Goal: Task Accomplishment & Management: Manage account settings

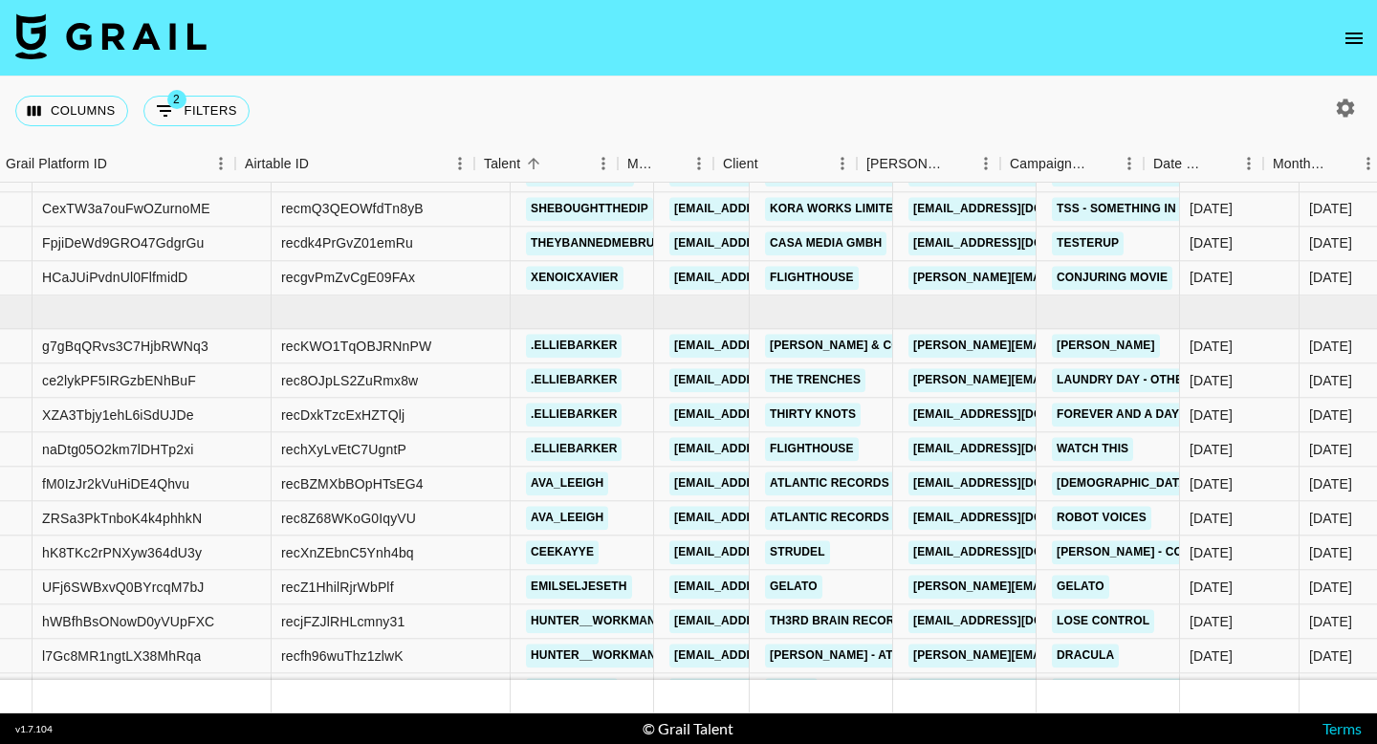
scroll to position [9445, 314]
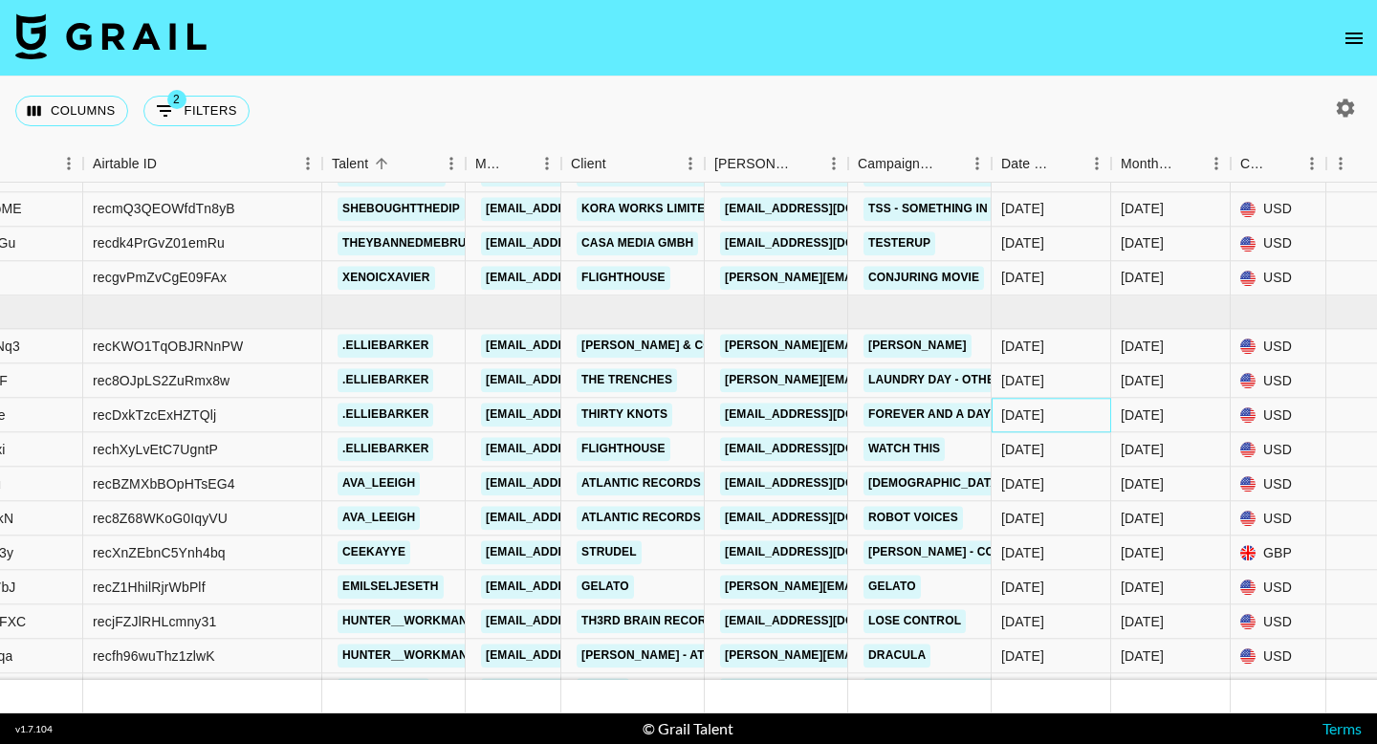
click at [1053, 403] on div "[DATE]" at bounding box center [1052, 416] width 120 height 34
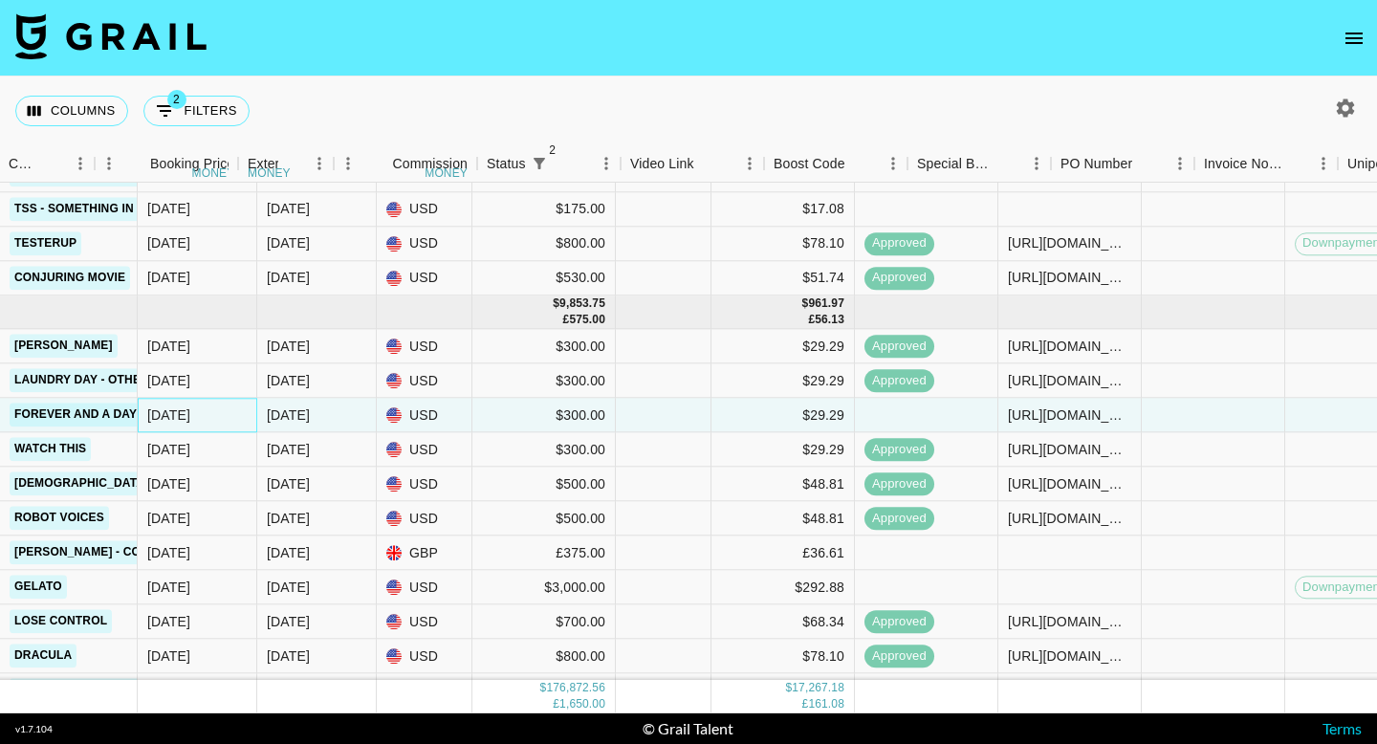
scroll to position [9445, 2300]
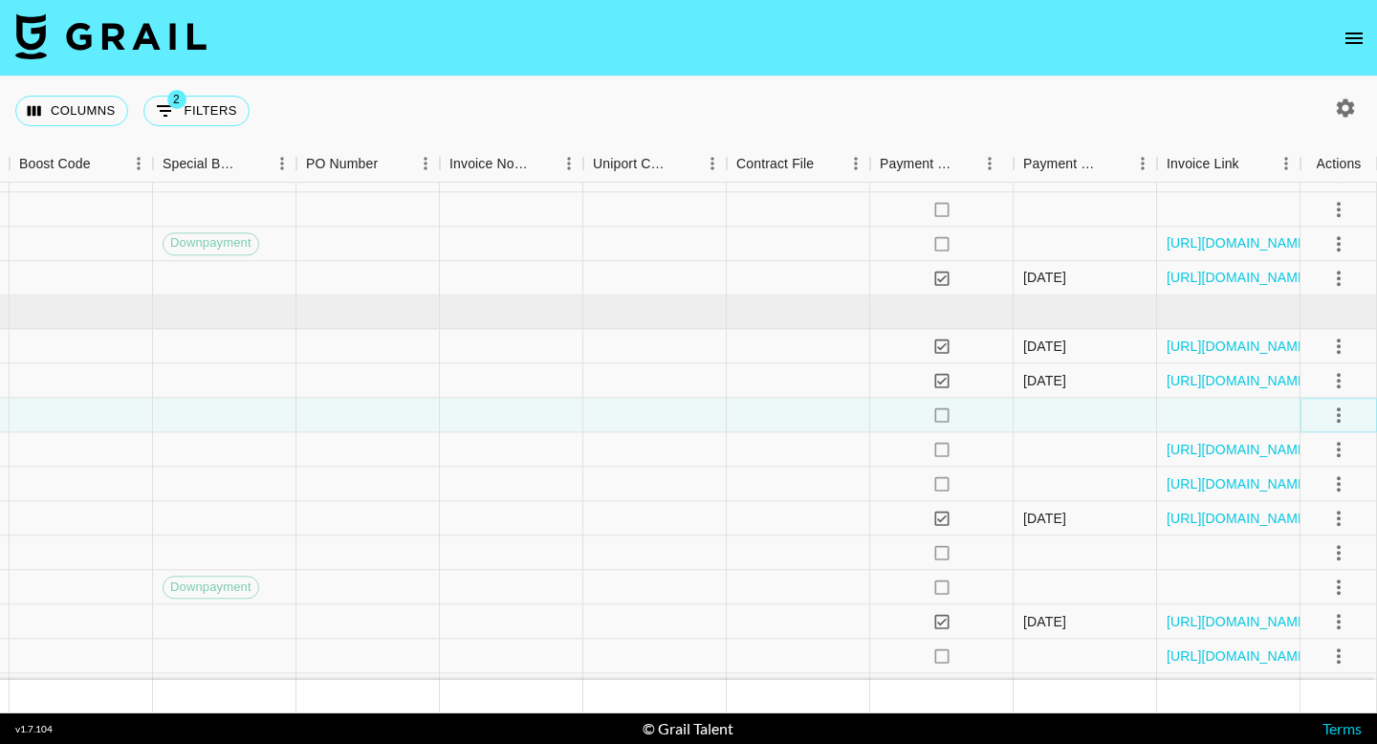
click at [1328, 409] on icon "select merge strategy" at bounding box center [1339, 415] width 23 height 23
click at [1278, 603] on div "Approve" at bounding box center [1297, 593] width 58 height 23
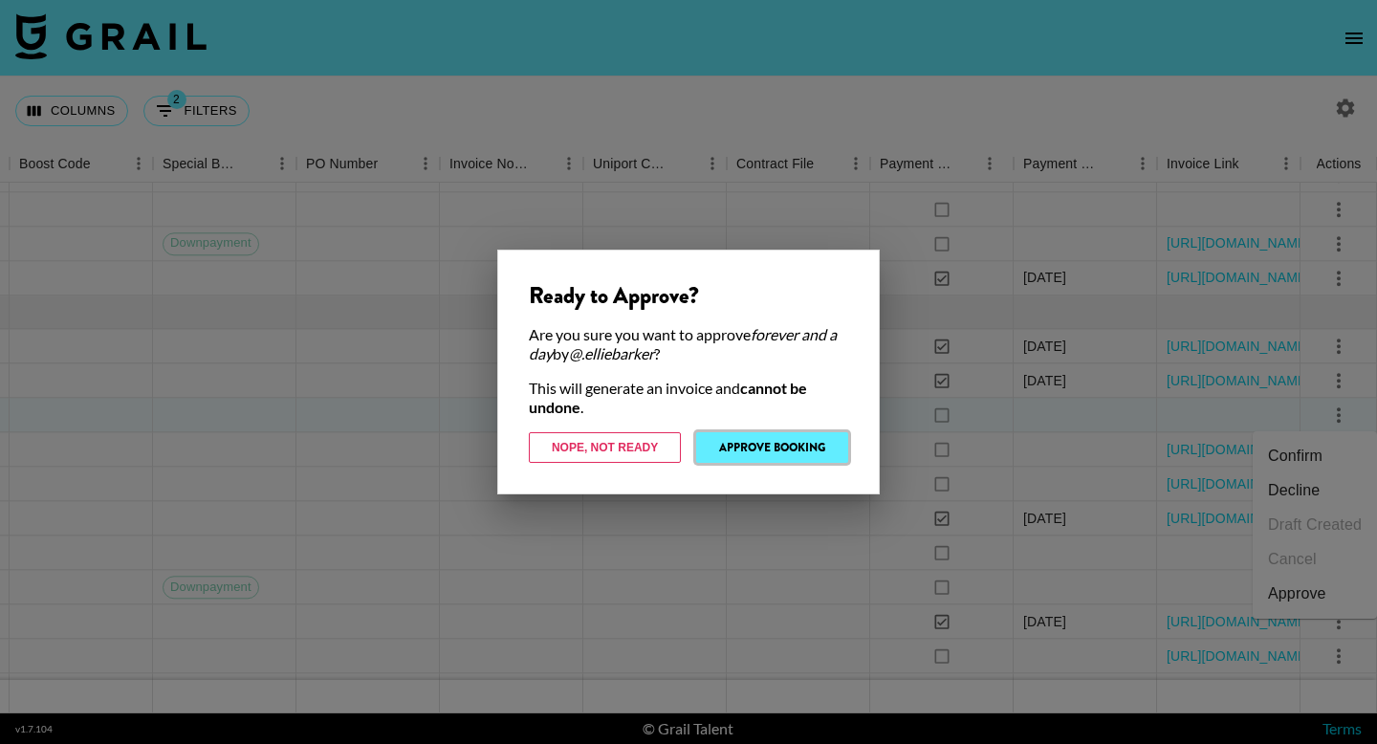
click at [808, 442] on button "Approve Booking" at bounding box center [772, 447] width 152 height 31
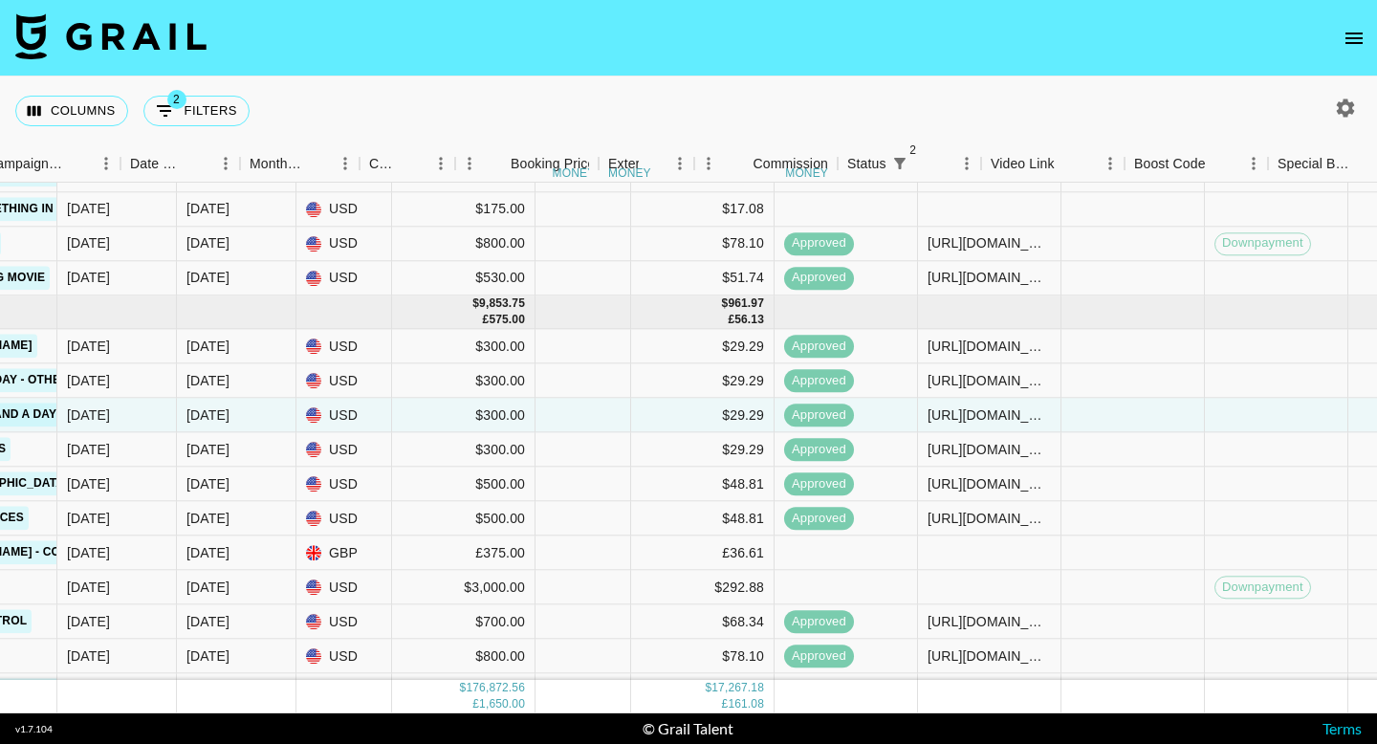
scroll to position [9445, 1185]
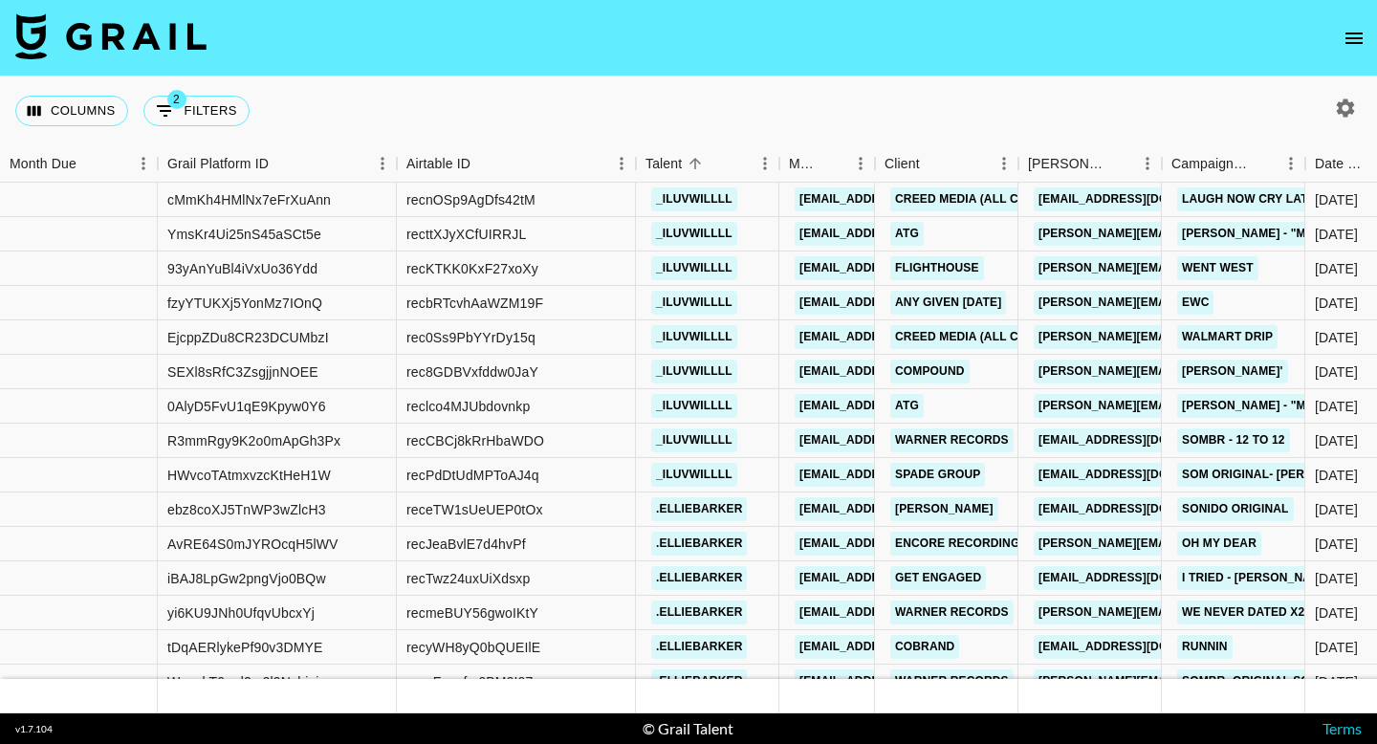
scroll to position [33, 0]
click at [845, 303] on link "[EMAIL_ADDRESS][DOMAIN_NAME]" at bounding box center [902, 304] width 214 height 24
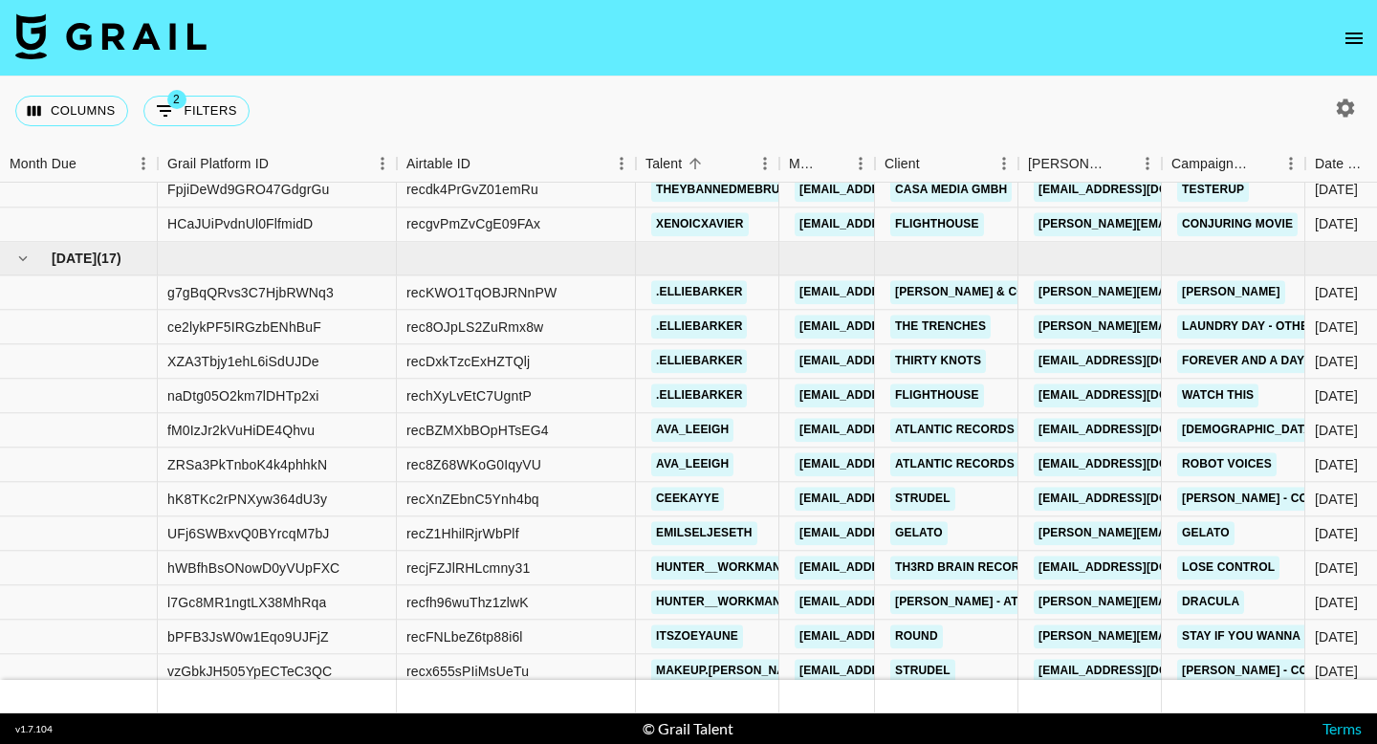
scroll to position [9514, 0]
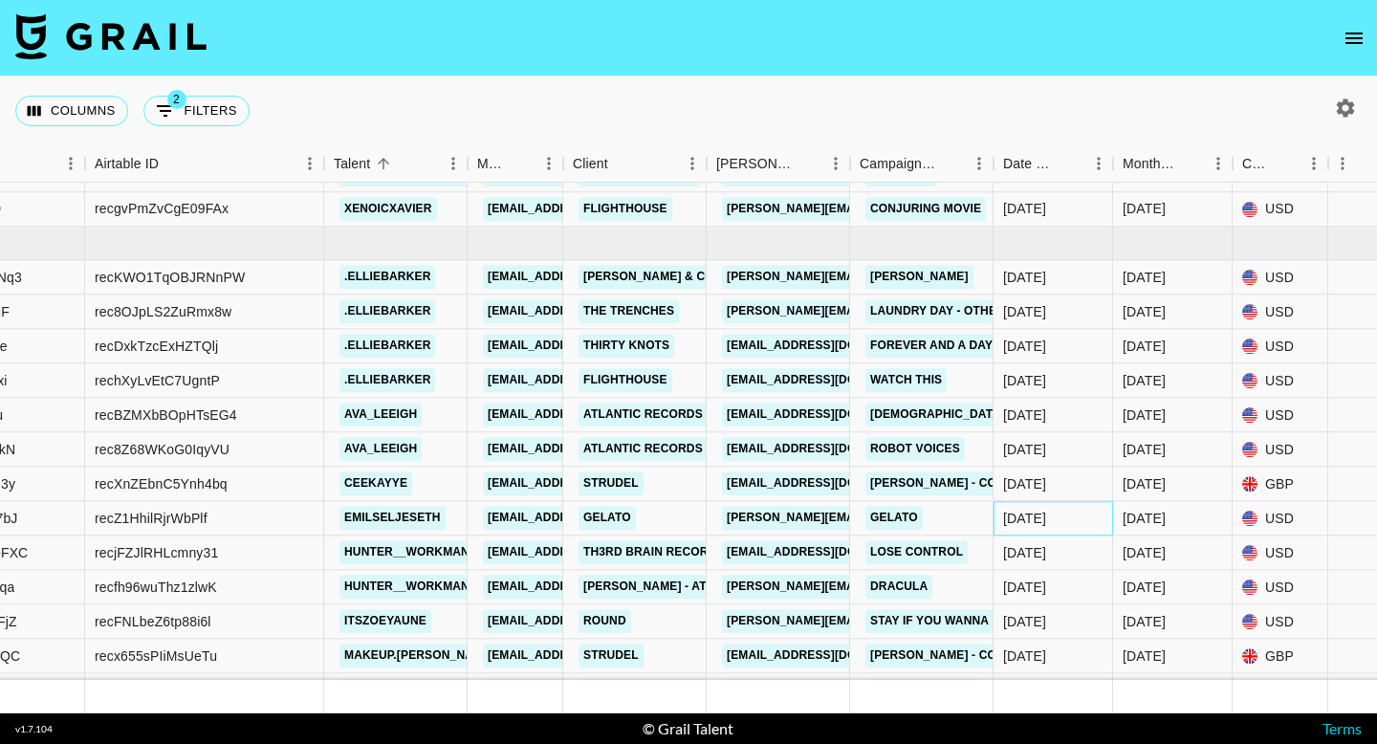
click at [1036, 516] on div "[DATE]" at bounding box center [1024, 518] width 43 height 19
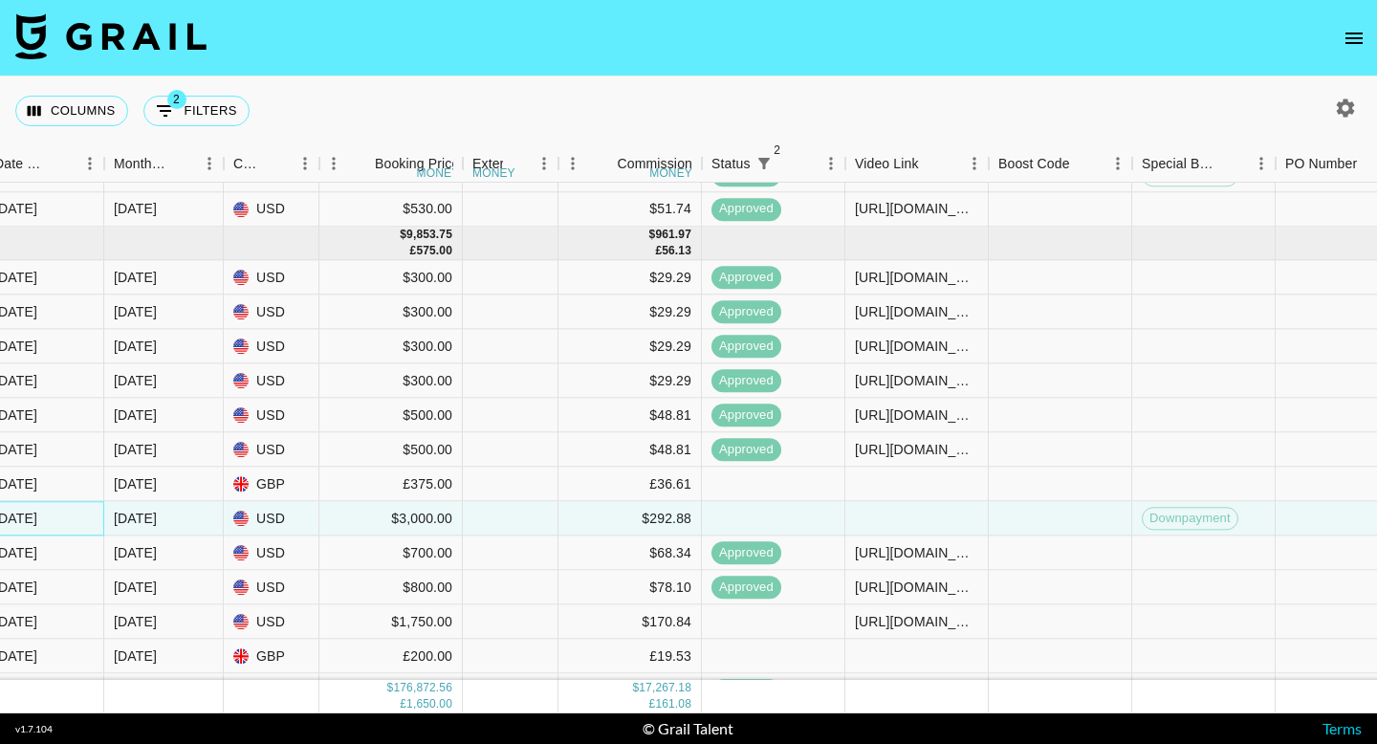
scroll to position [9514, 2300]
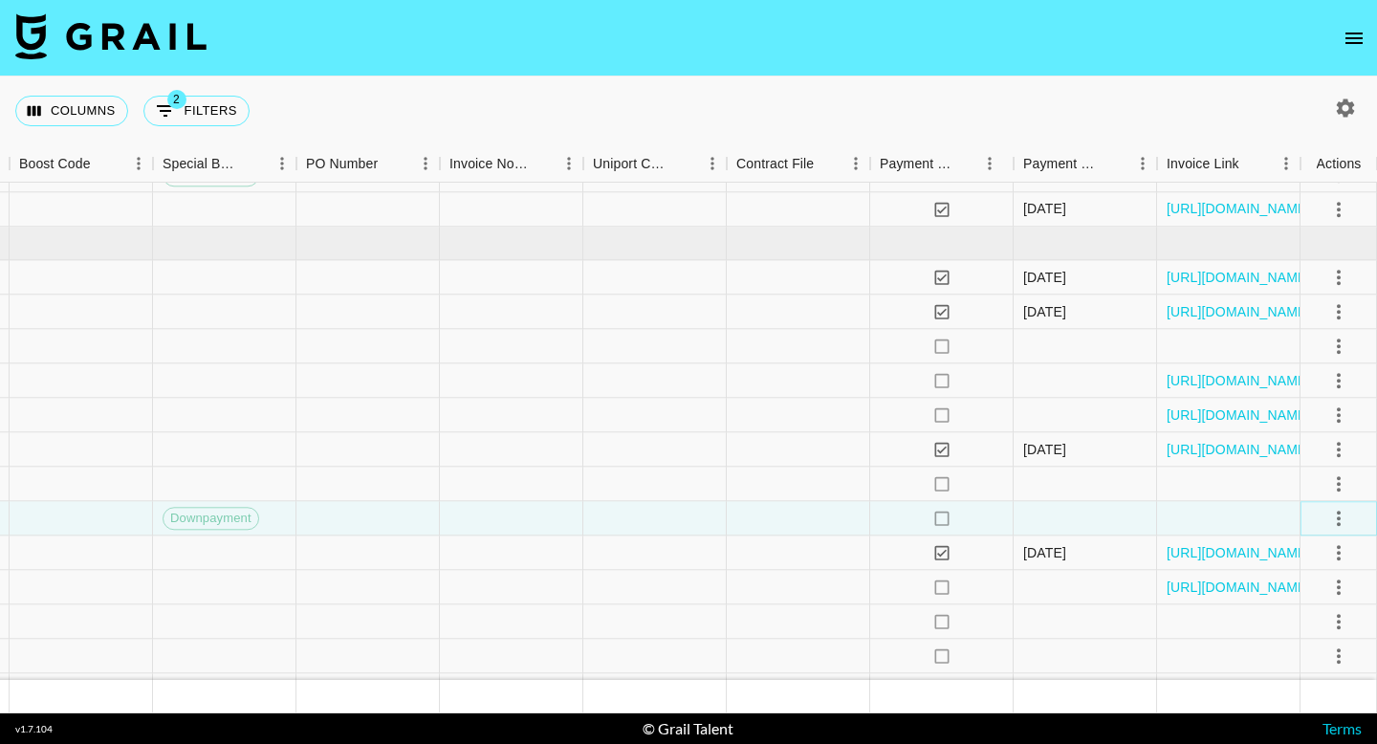
click at [1343, 525] on icon "select merge strategy" at bounding box center [1339, 518] width 23 height 23
click at [1298, 687] on div "Approve" at bounding box center [1297, 697] width 58 height 23
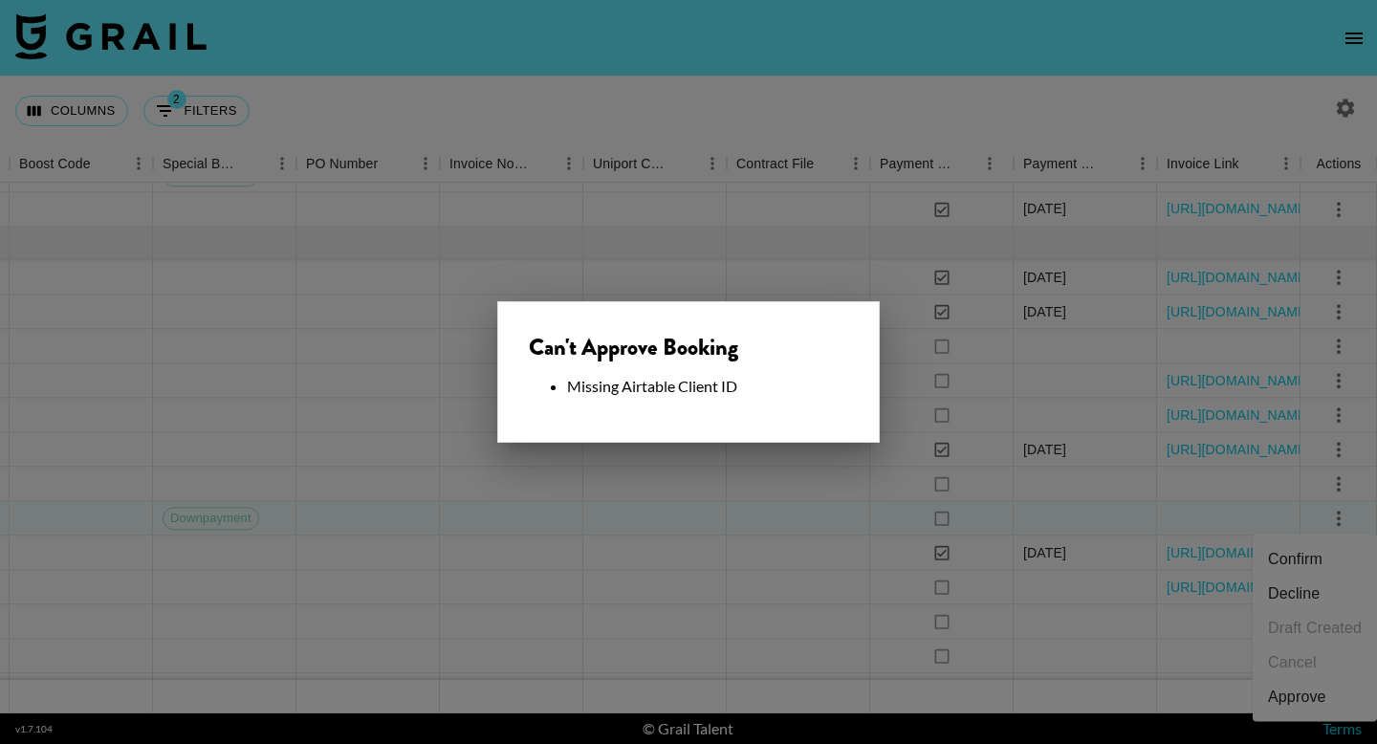
click at [767, 494] on div at bounding box center [688, 372] width 1377 height 744
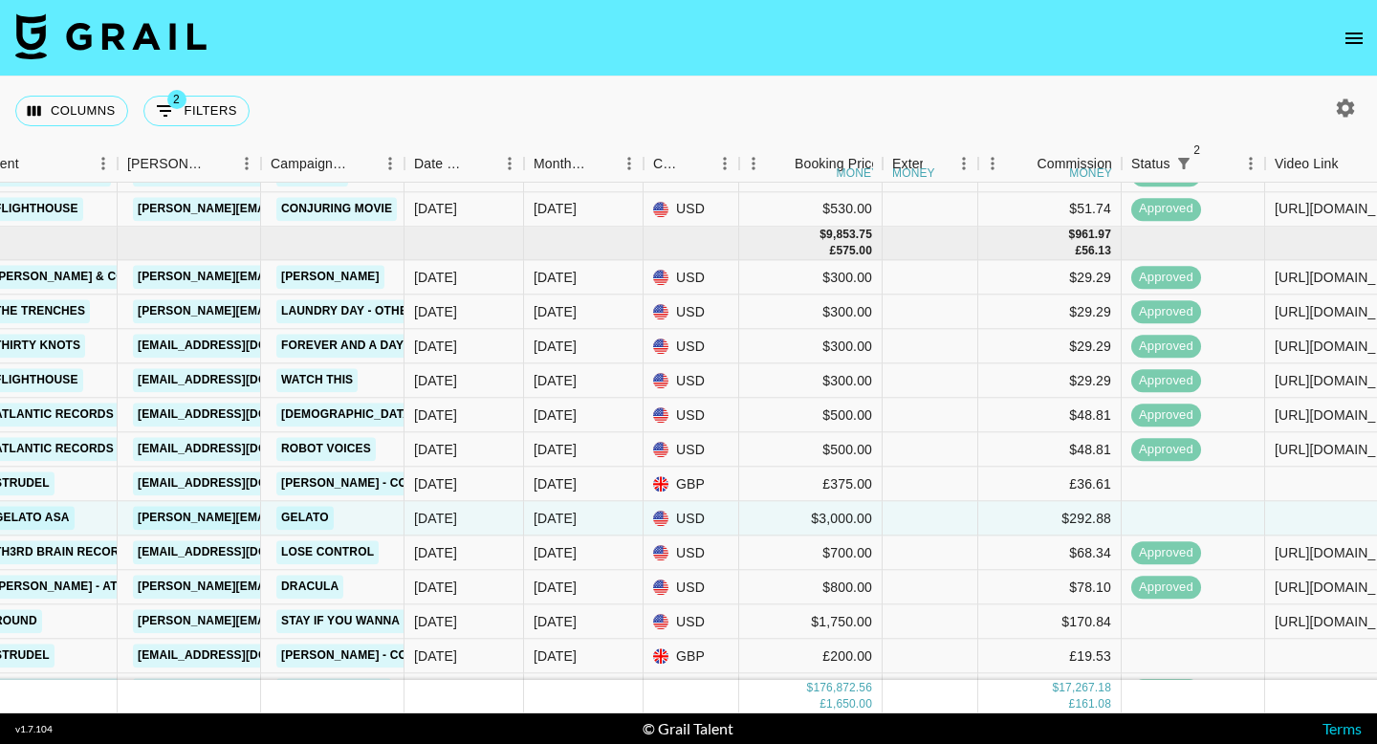
scroll to position [9514, 786]
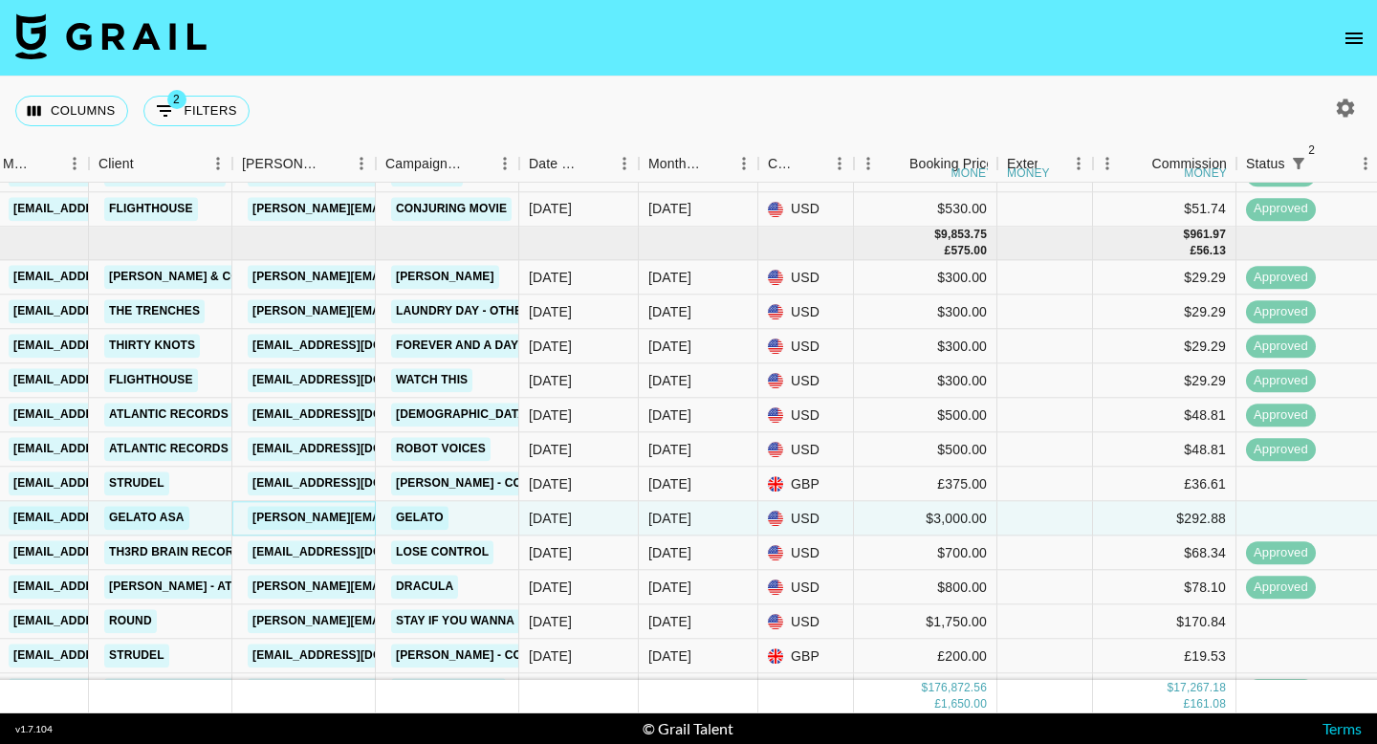
click at [331, 516] on link "[PERSON_NAME][EMAIL_ADDRESS][DOMAIN_NAME]" at bounding box center [404, 519] width 312 height 24
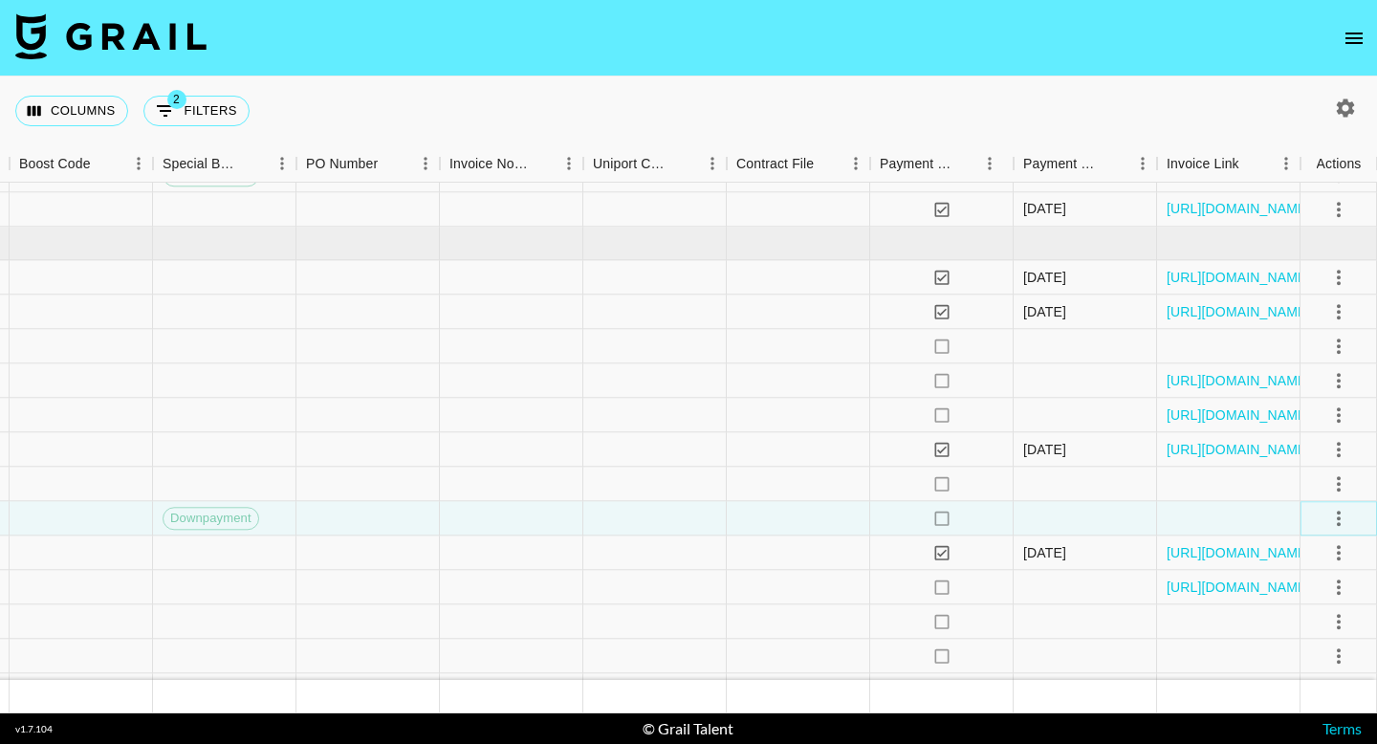
click at [1340, 519] on icon "select merge strategy" at bounding box center [1339, 518] width 23 height 23
click at [1304, 698] on div "Approve" at bounding box center [1297, 697] width 58 height 23
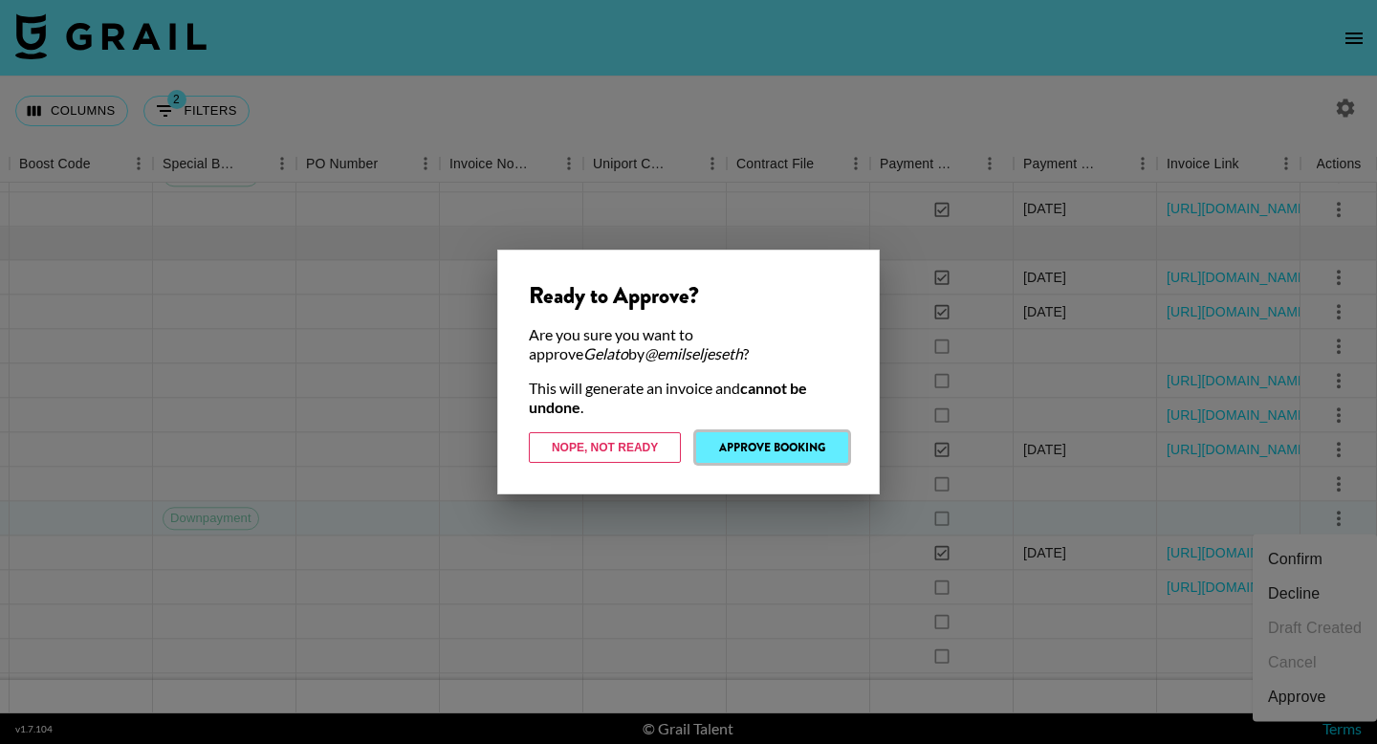
click at [798, 437] on button "Approve Booking" at bounding box center [772, 447] width 152 height 31
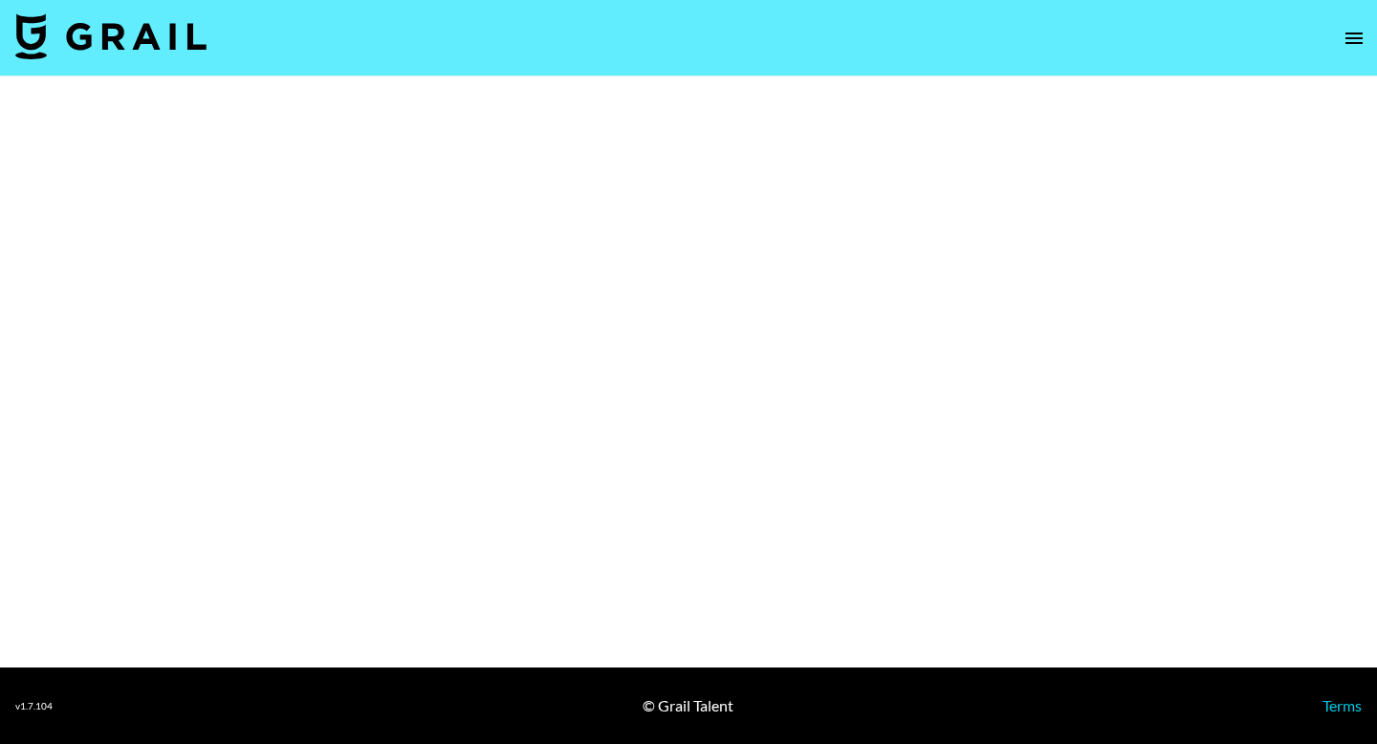
select select "Brand"
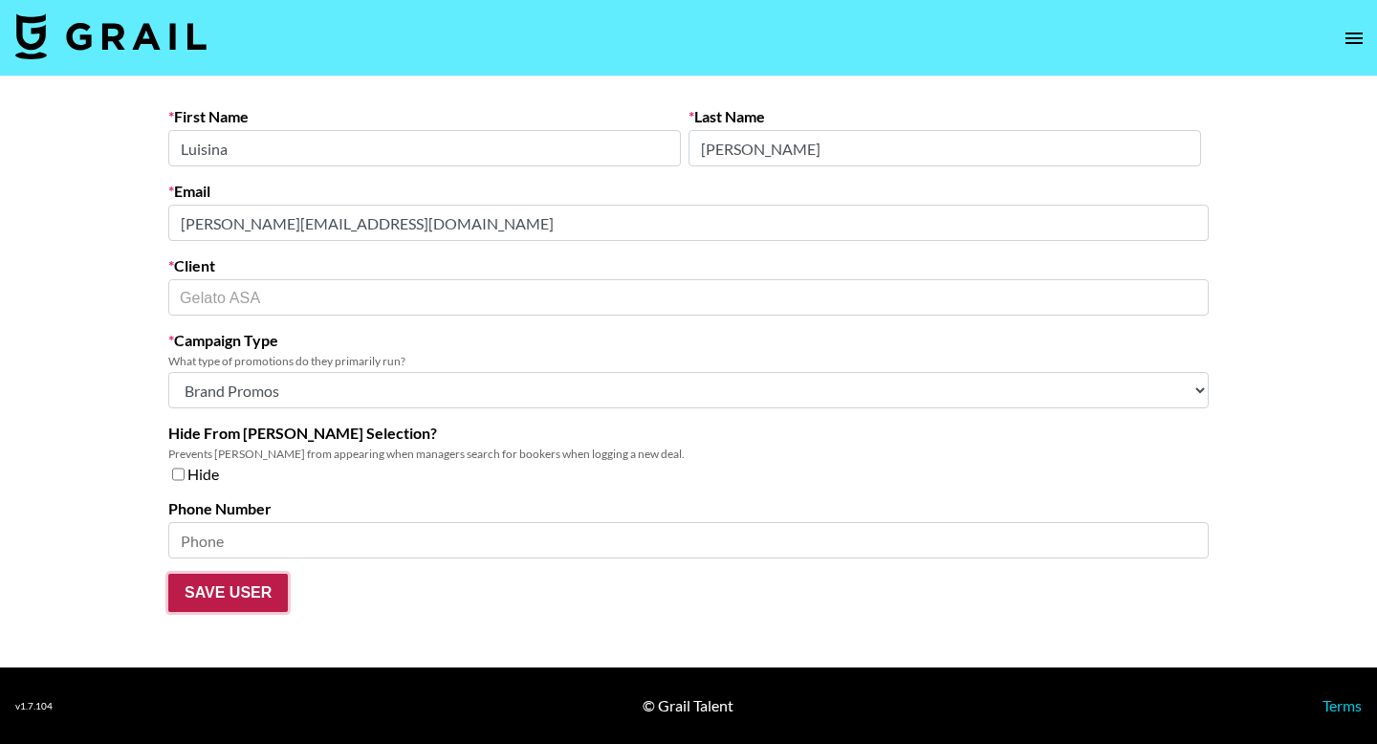
click at [232, 590] on input "Save User" at bounding box center [228, 593] width 120 height 38
